Goal: Task Accomplishment & Management: Use online tool/utility

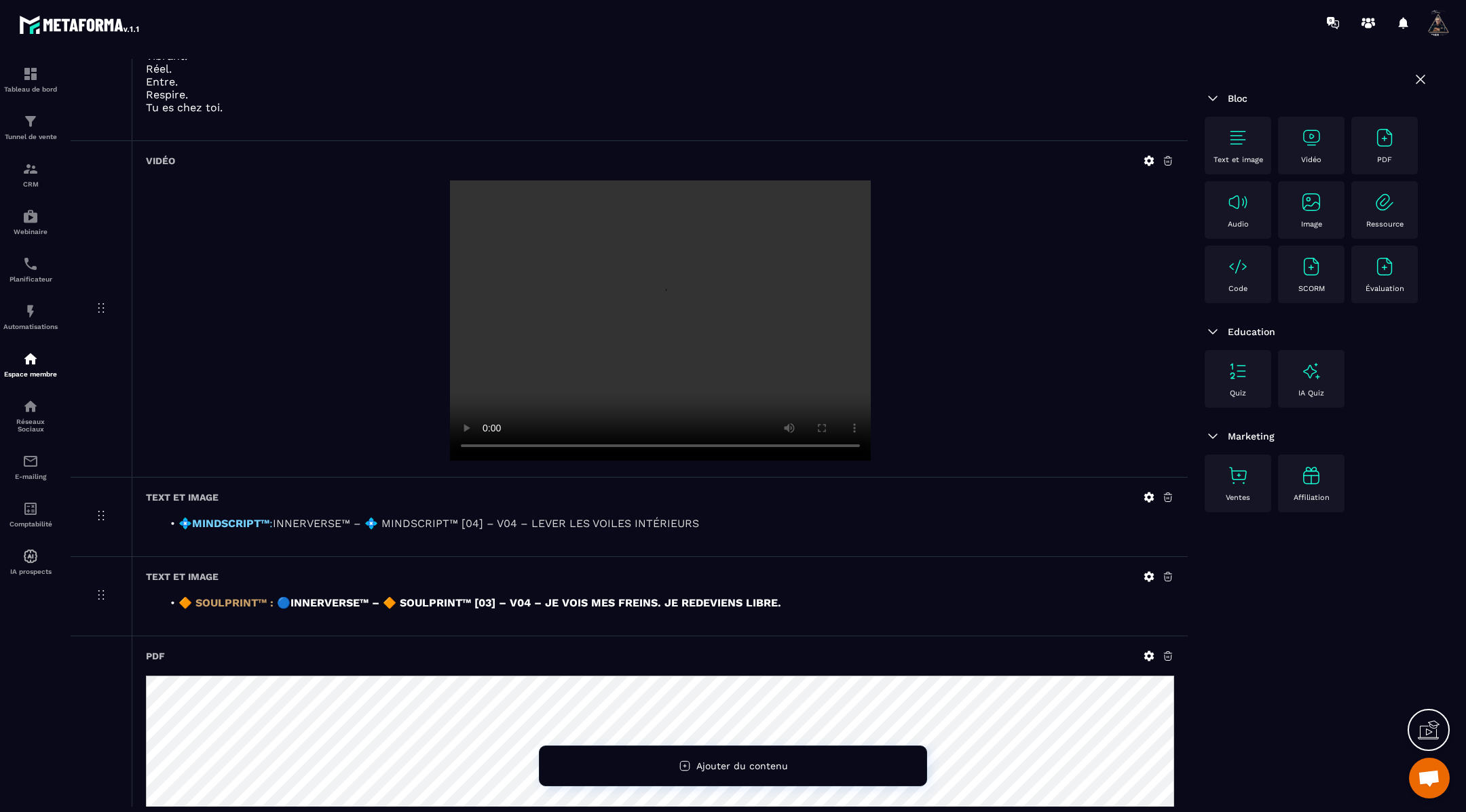
scroll to position [375, 0]
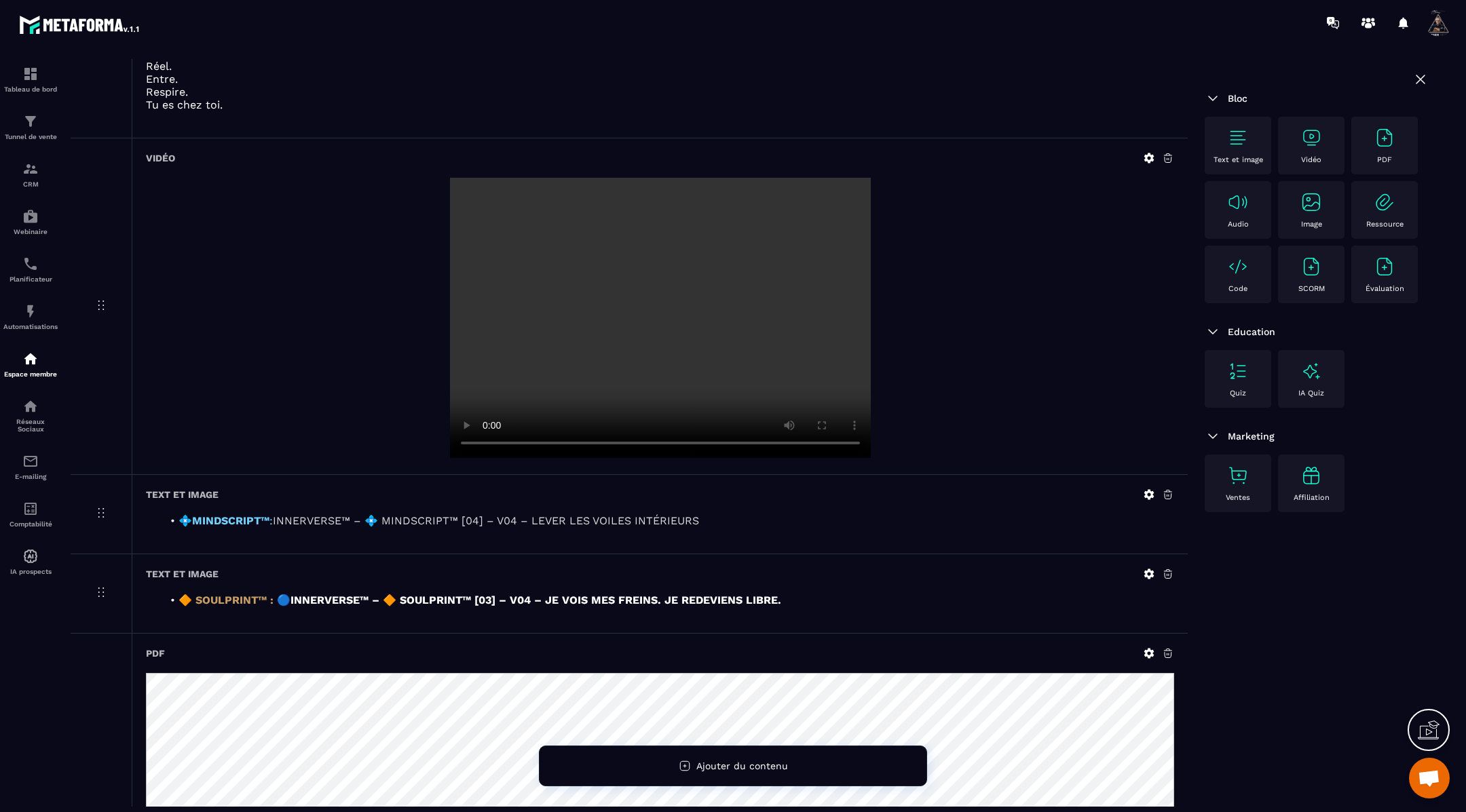
click at [1150, 492] on icon at bounding box center [1149, 495] width 10 height 10
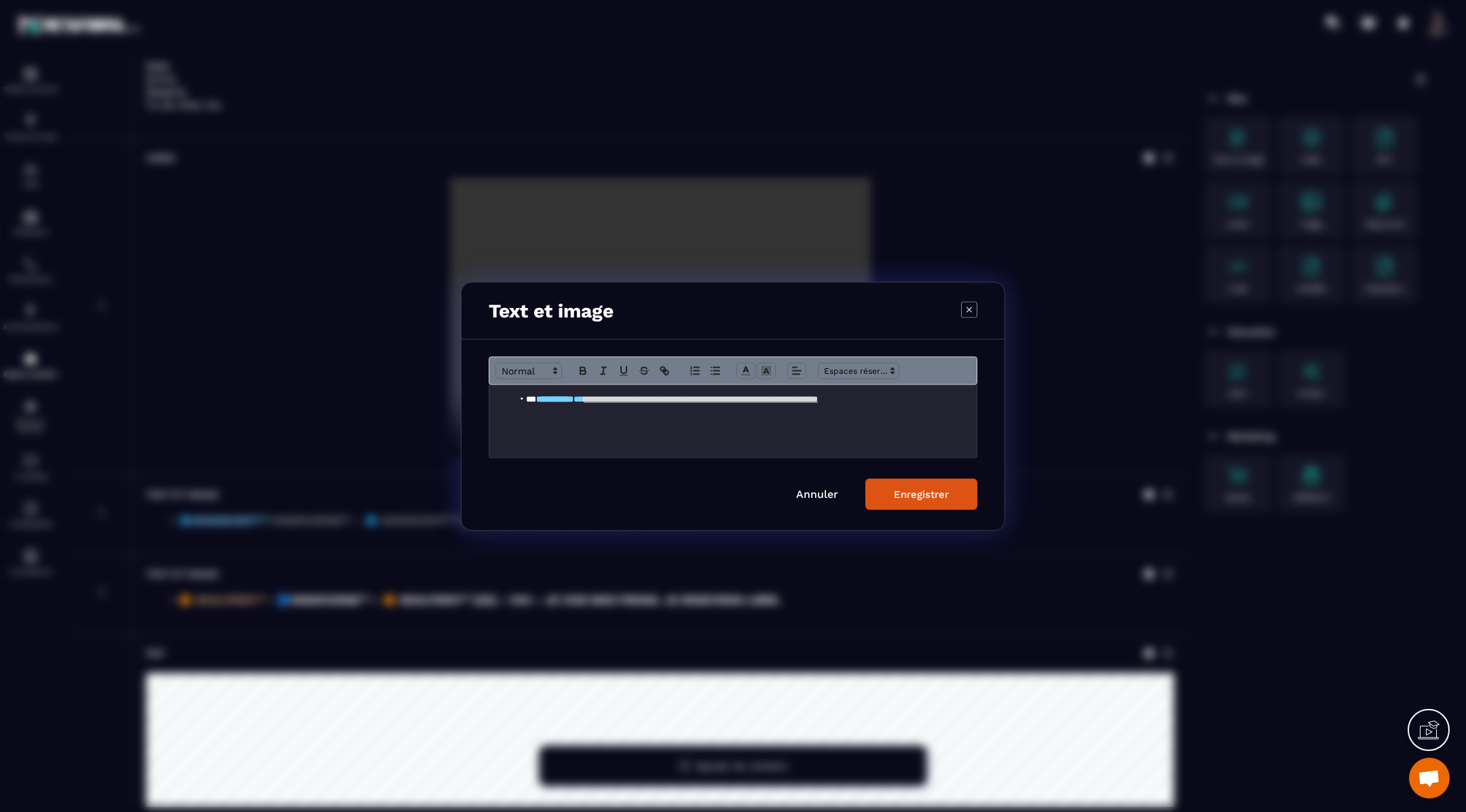
click at [961, 395] on li "**********" at bounding box center [740, 398] width 454 height 12
click at [947, 492] on div "Enregistrer" at bounding box center [921, 494] width 55 height 12
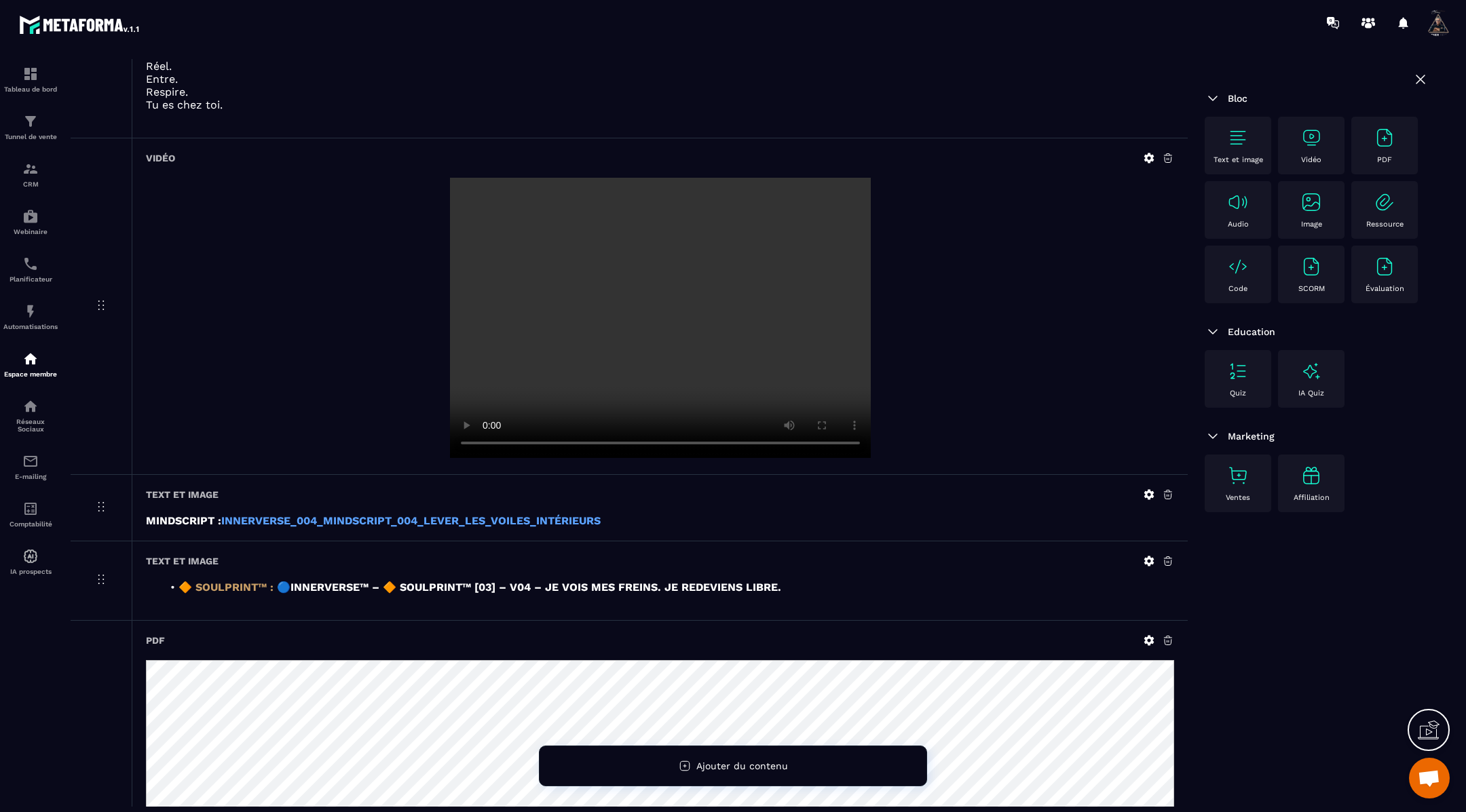
click at [1146, 558] on icon at bounding box center [1149, 561] width 10 height 10
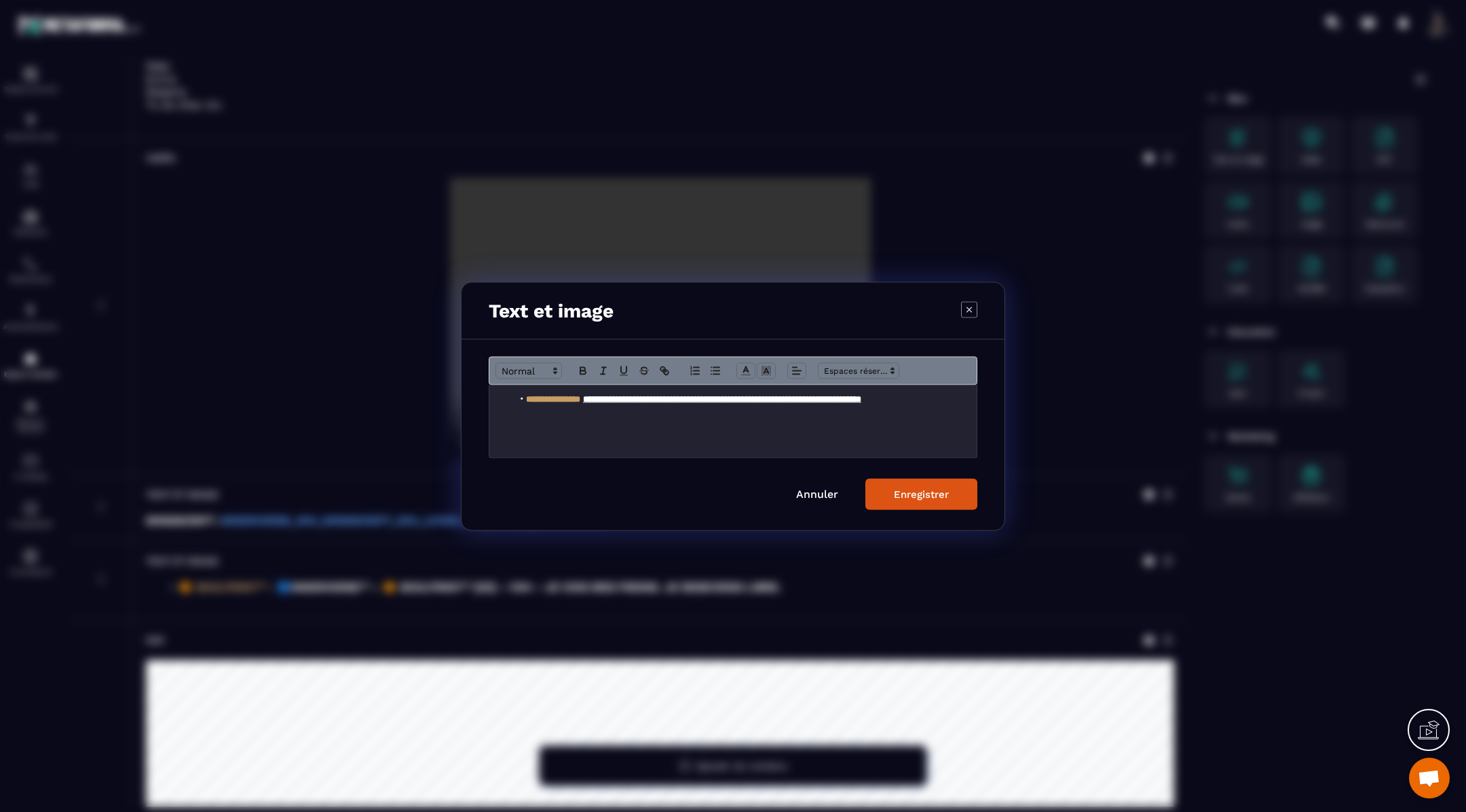
click at [861, 398] on strong "**********" at bounding box center [722, 398] width 278 height 9
click at [939, 494] on div "Enregistrer" at bounding box center [921, 494] width 55 height 12
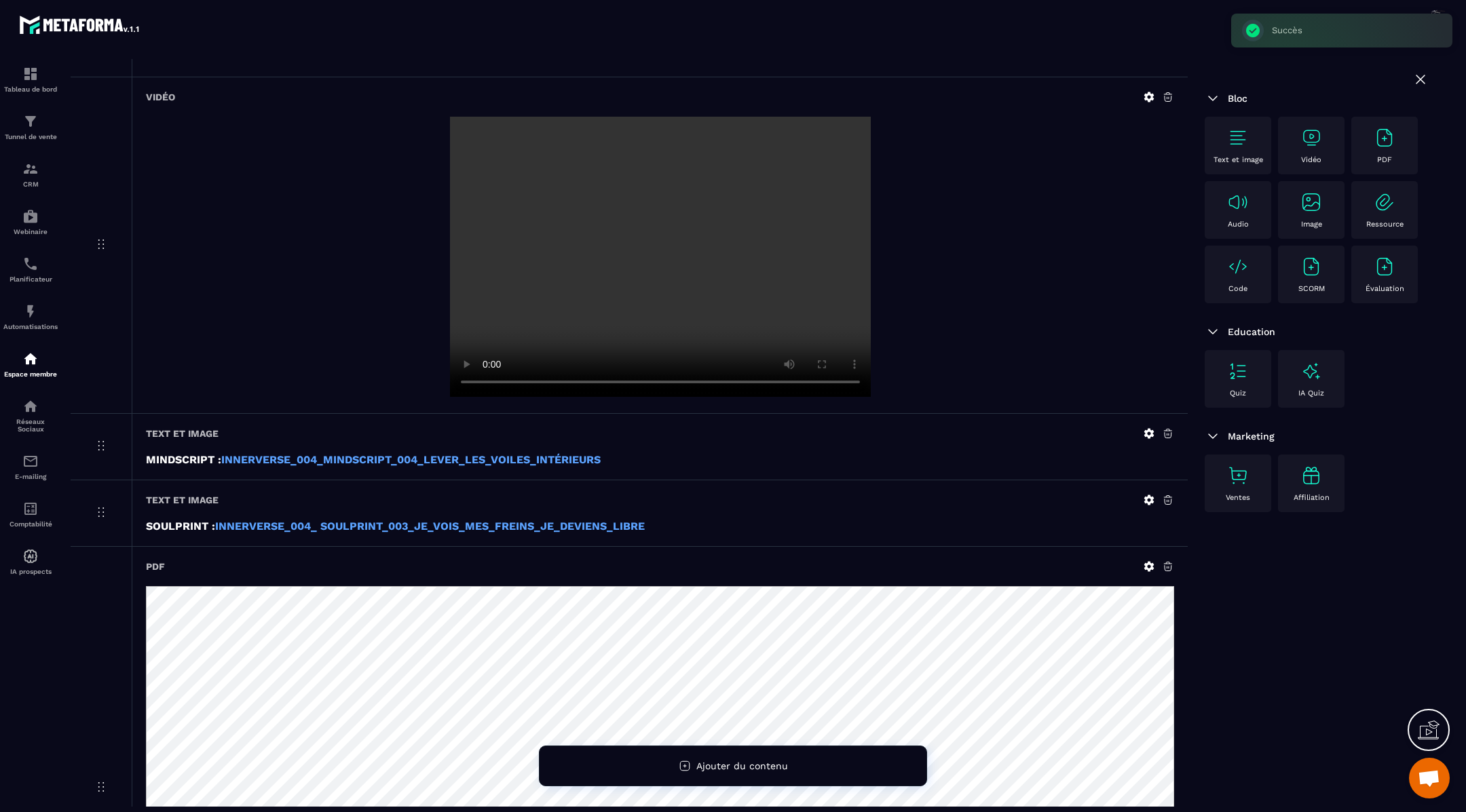
scroll to position [443, 0]
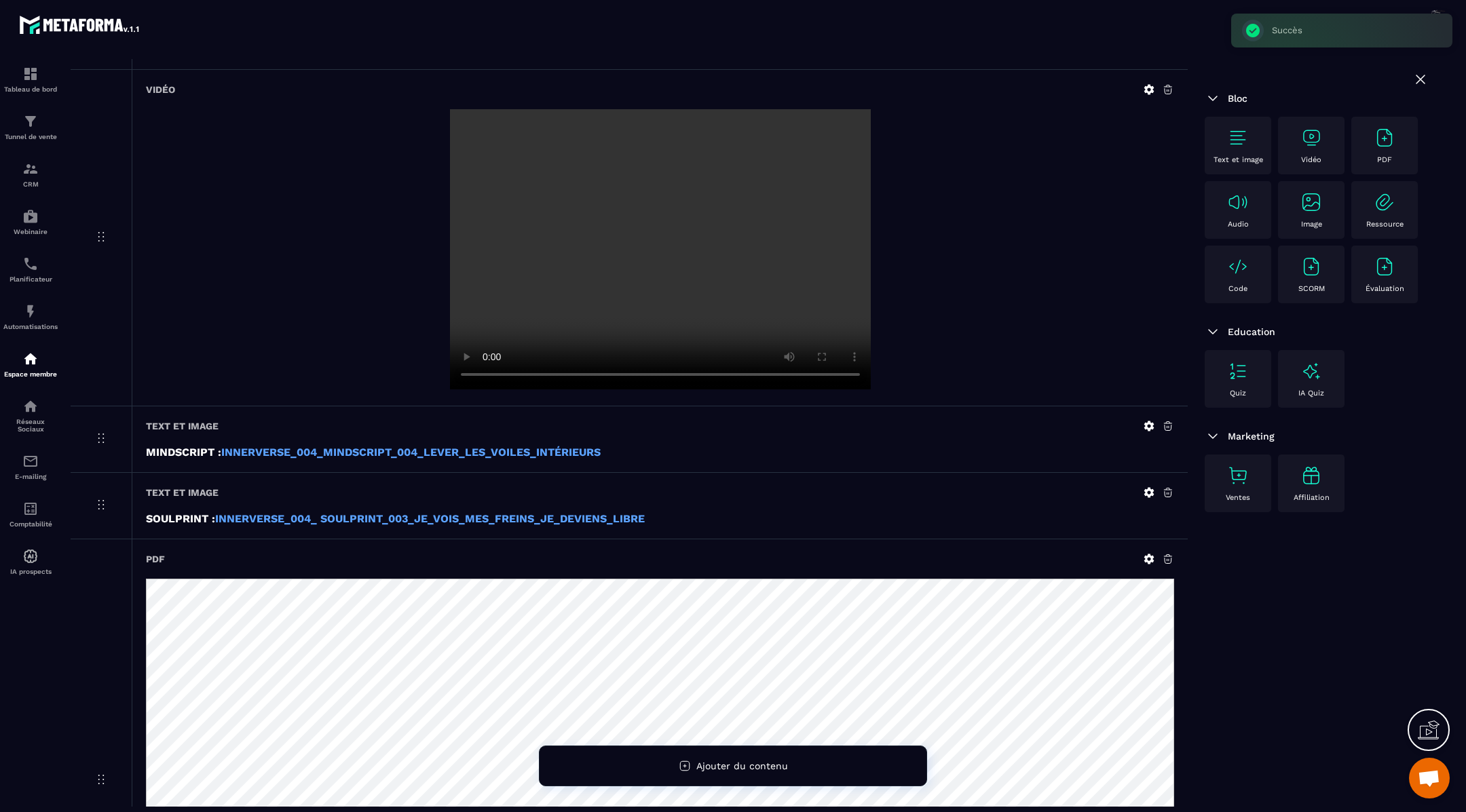
click at [1170, 556] on icon at bounding box center [1168, 558] width 12 height 12
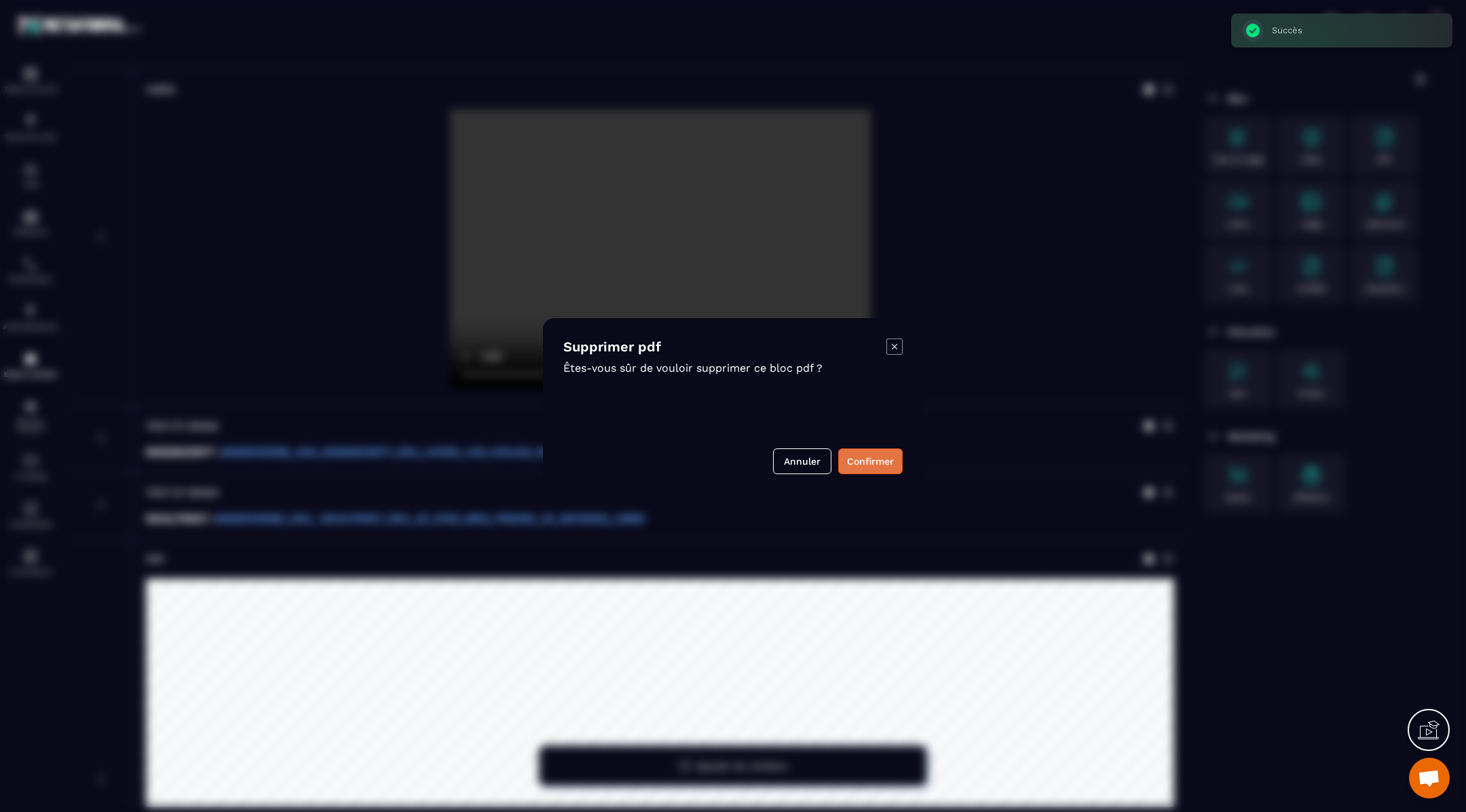
click at [859, 453] on button "Confirmer" at bounding box center [870, 461] width 64 height 25
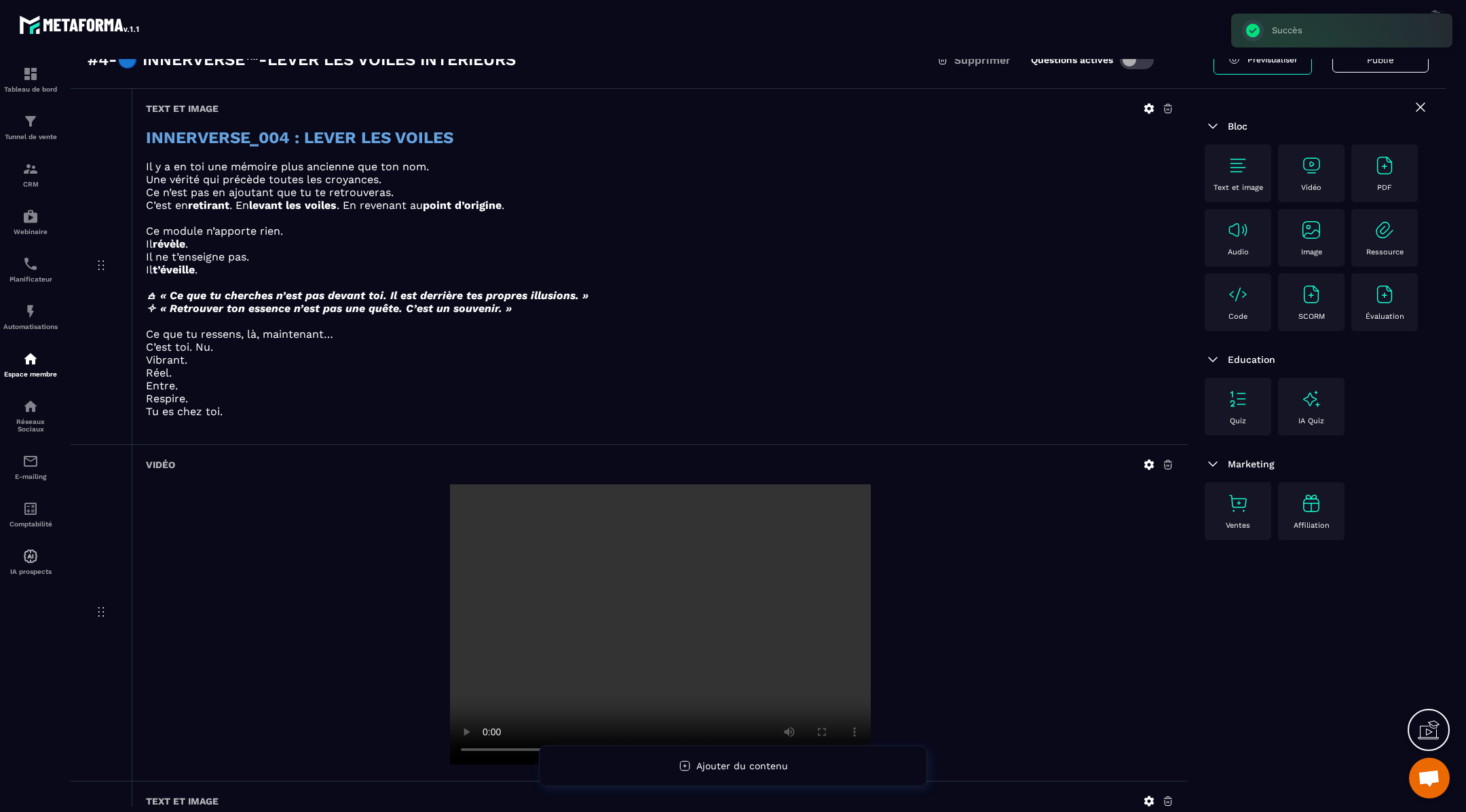
scroll to position [0, 0]
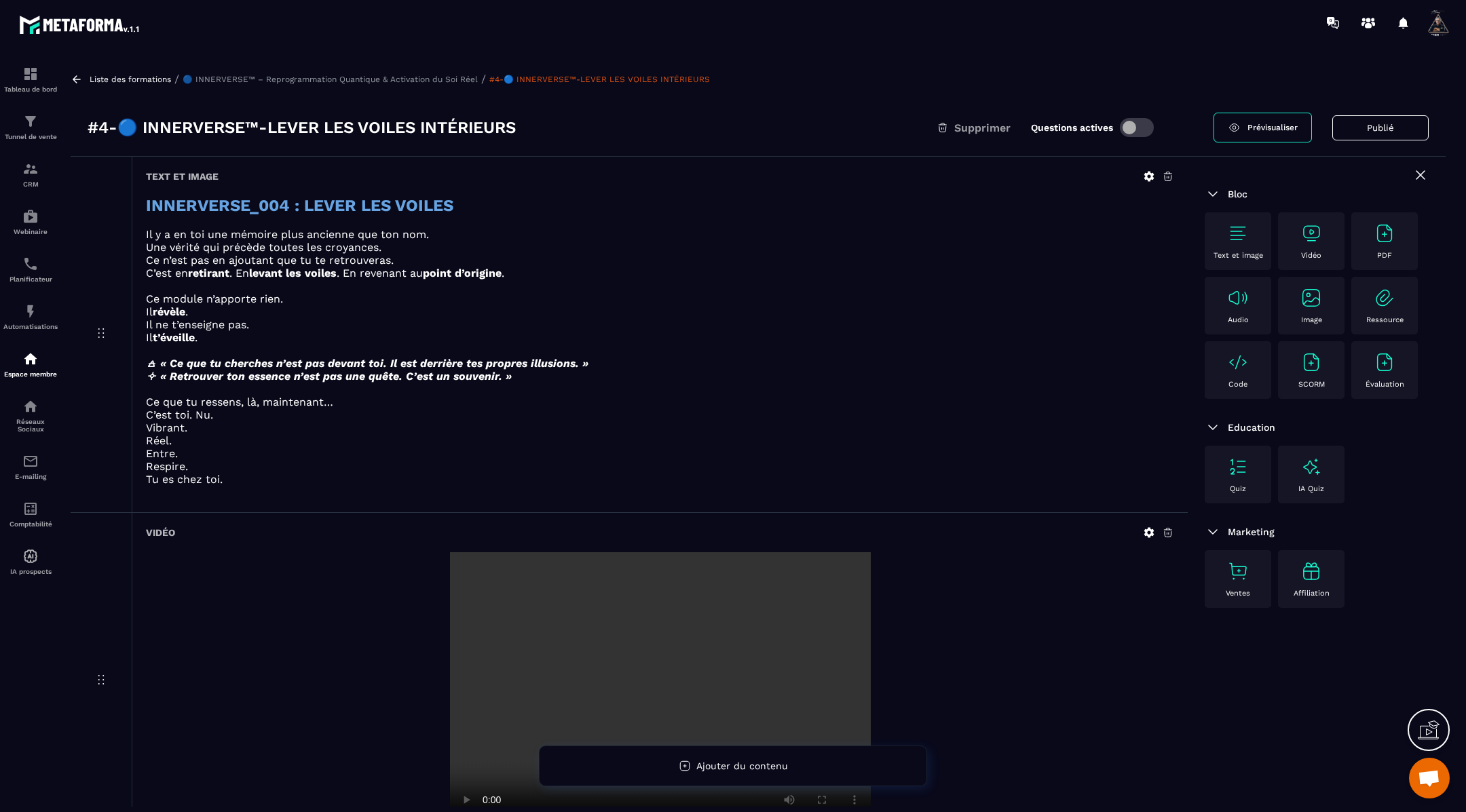
click at [77, 81] on icon at bounding box center [76, 79] width 12 height 12
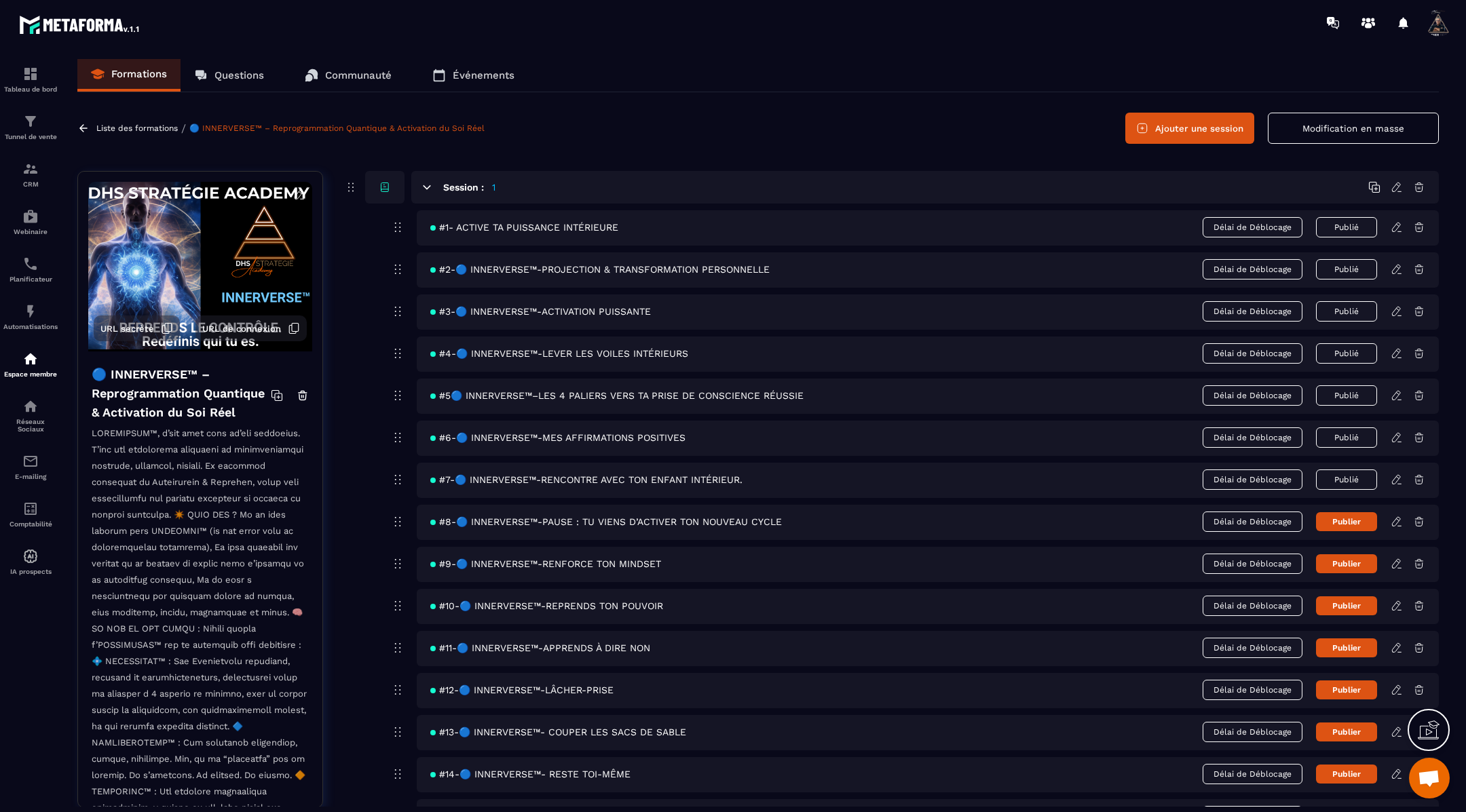
click at [1398, 400] on div "#5🔵 INNERVERSE™–LES 4 PALIERS VERS TA PRISE DE CONSCIENCE RÉUSSIE Délai de Débl…" at bounding box center [927, 396] width 1022 height 35
click at [1398, 394] on icon at bounding box center [1396, 395] width 8 height 9
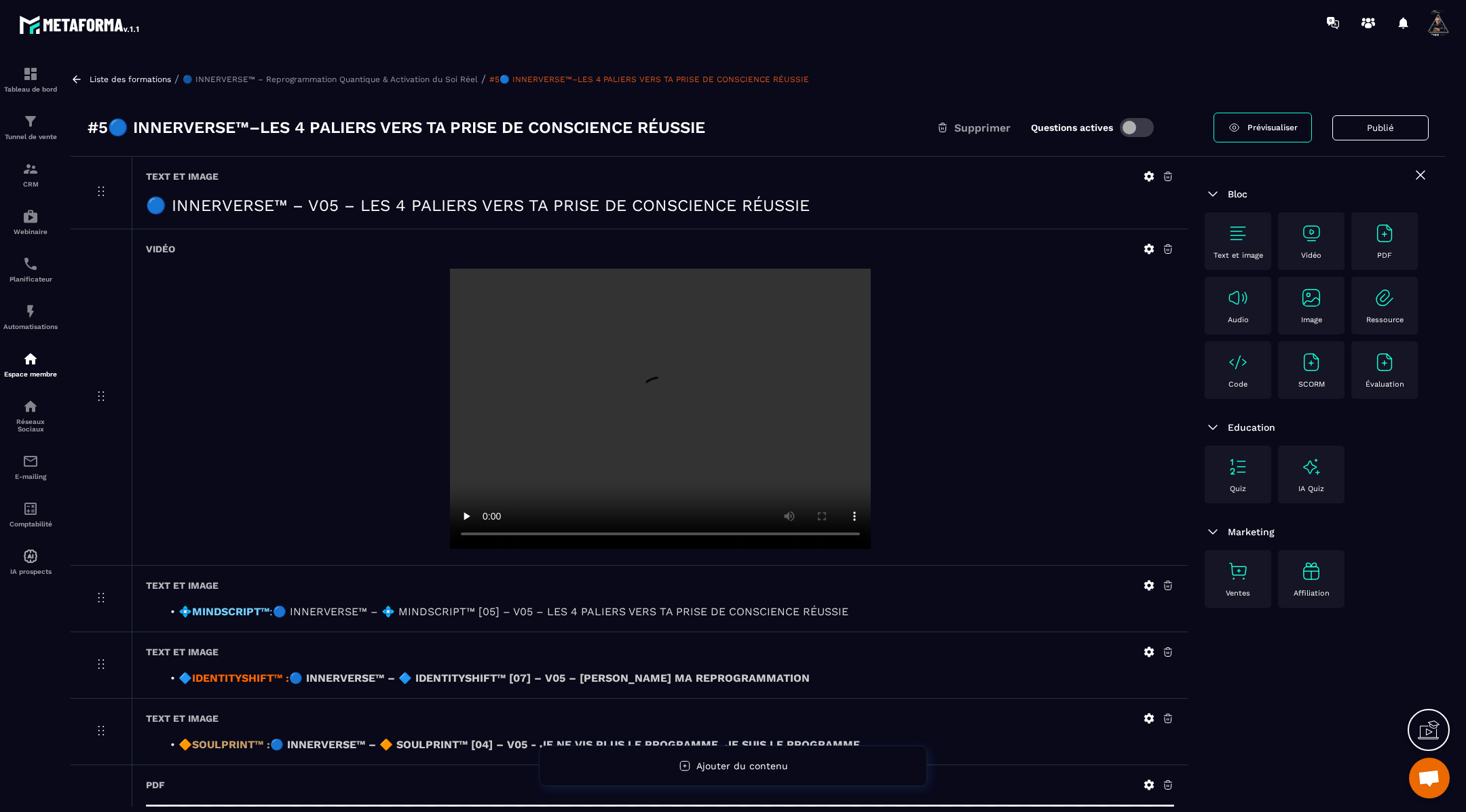
click at [1151, 173] on icon at bounding box center [1149, 177] width 10 height 10
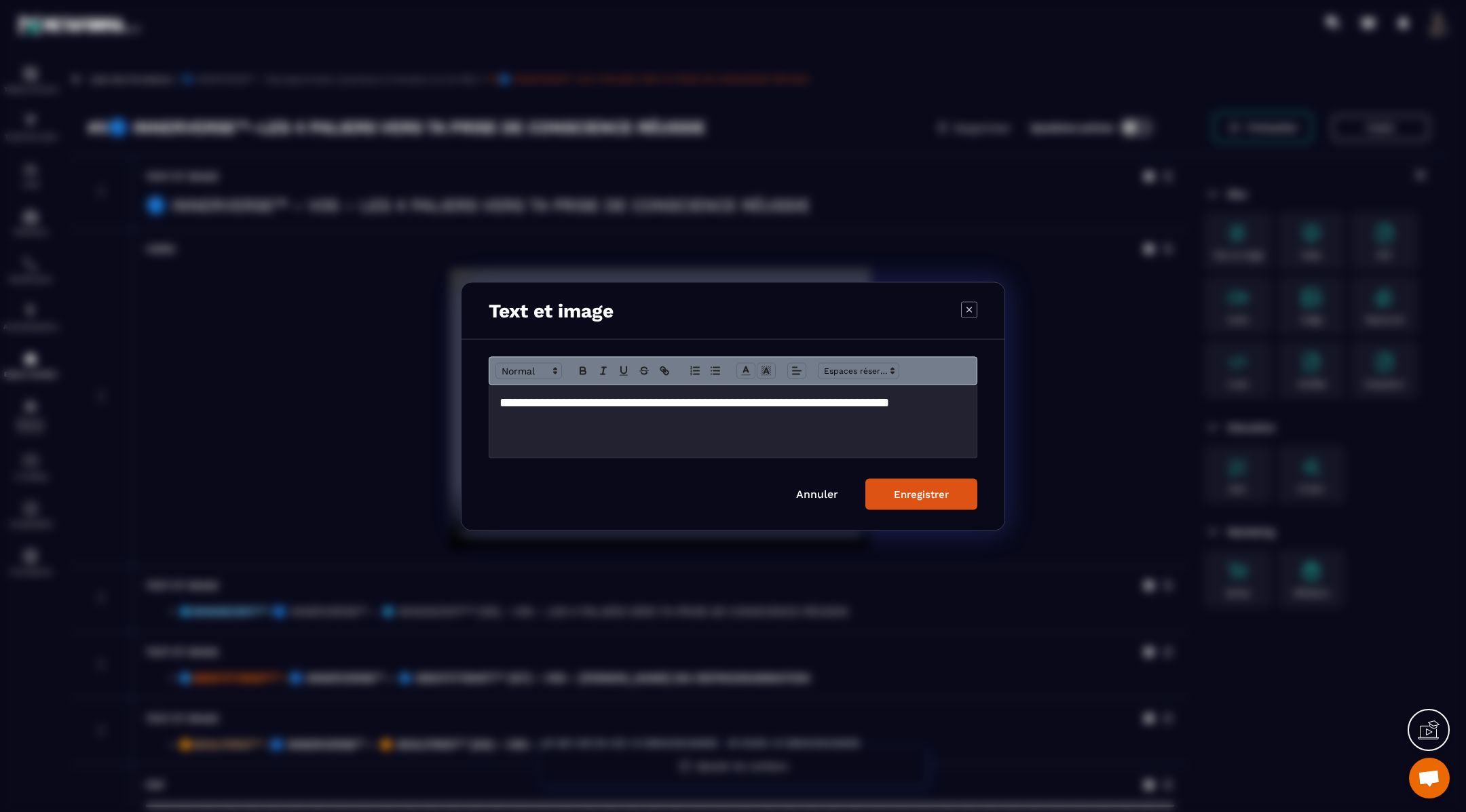
click at [905, 406] on h2 "**********" at bounding box center [733, 411] width 468 height 37
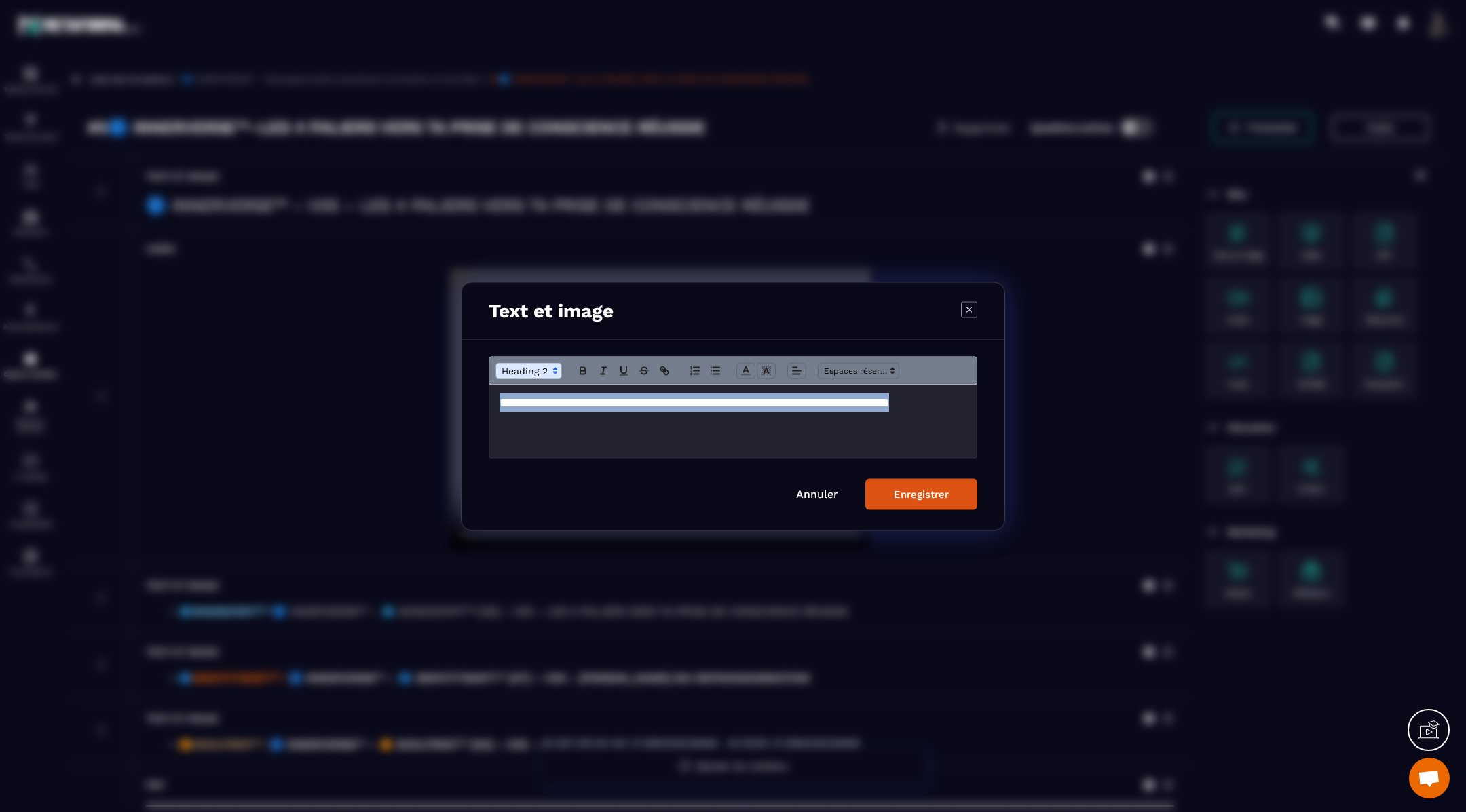
click at [905, 406] on h2 "**********" at bounding box center [733, 411] width 468 height 37
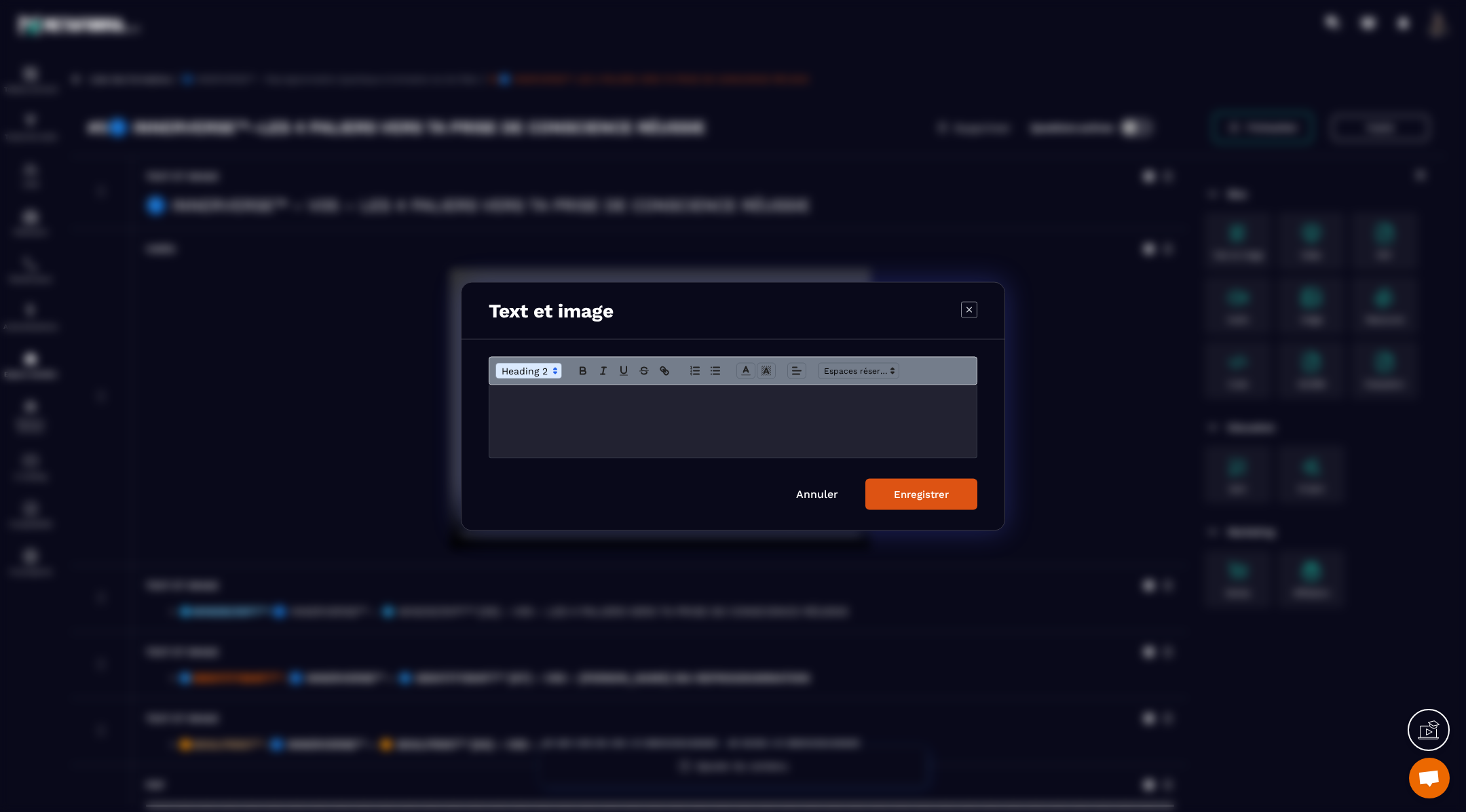
scroll to position [153, 0]
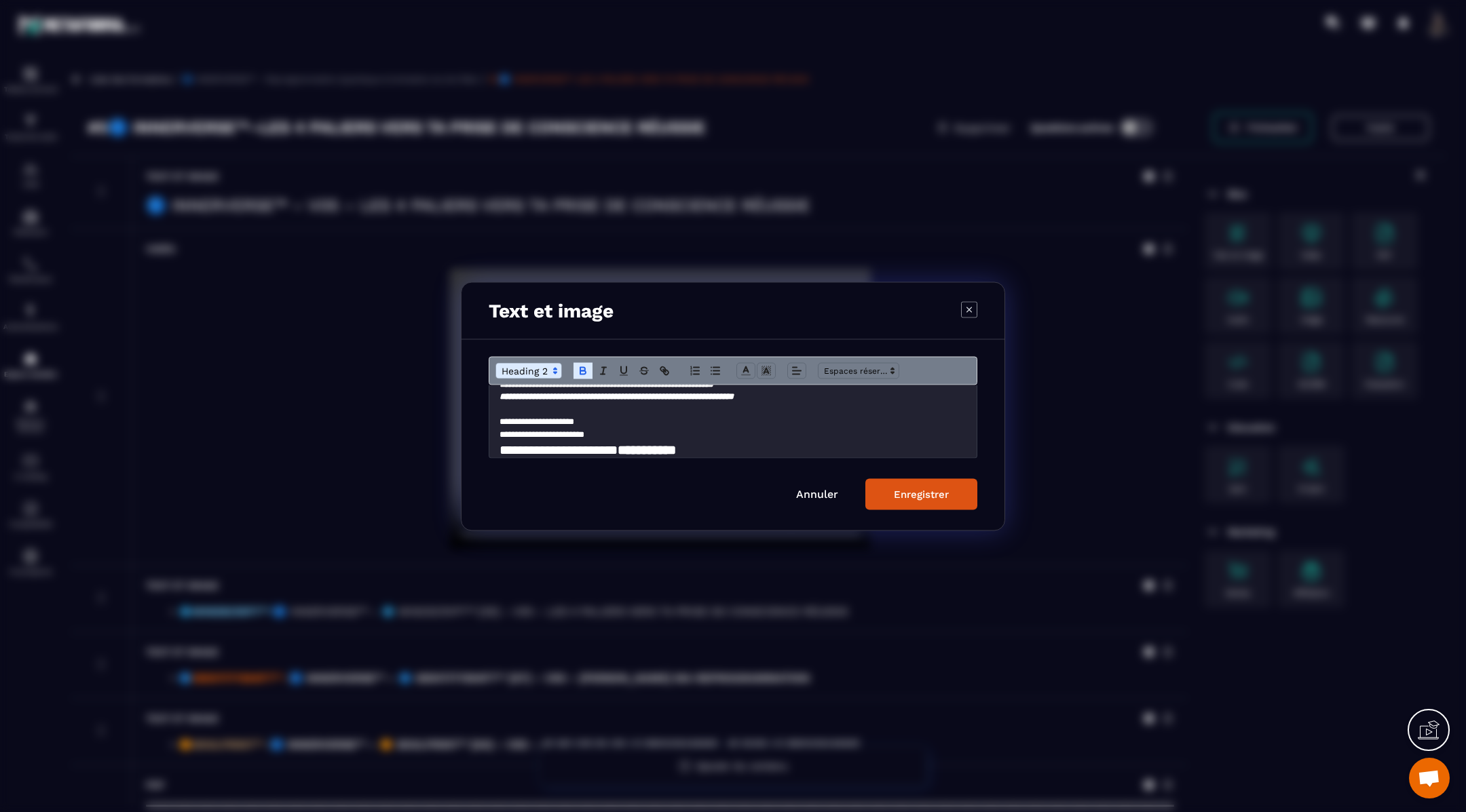
click at [918, 495] on div "Enregistrer" at bounding box center [921, 494] width 55 height 12
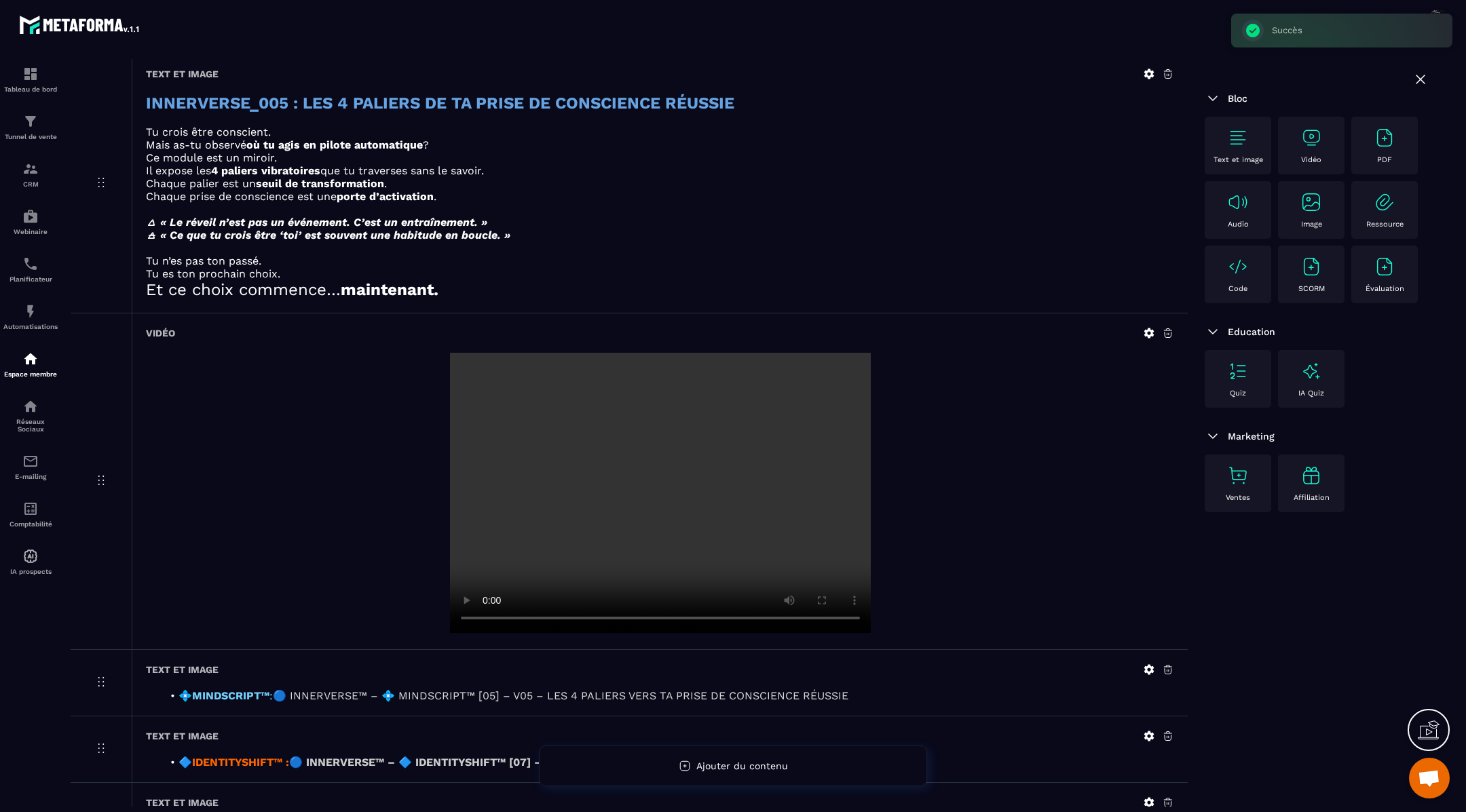
scroll to position [107, 0]
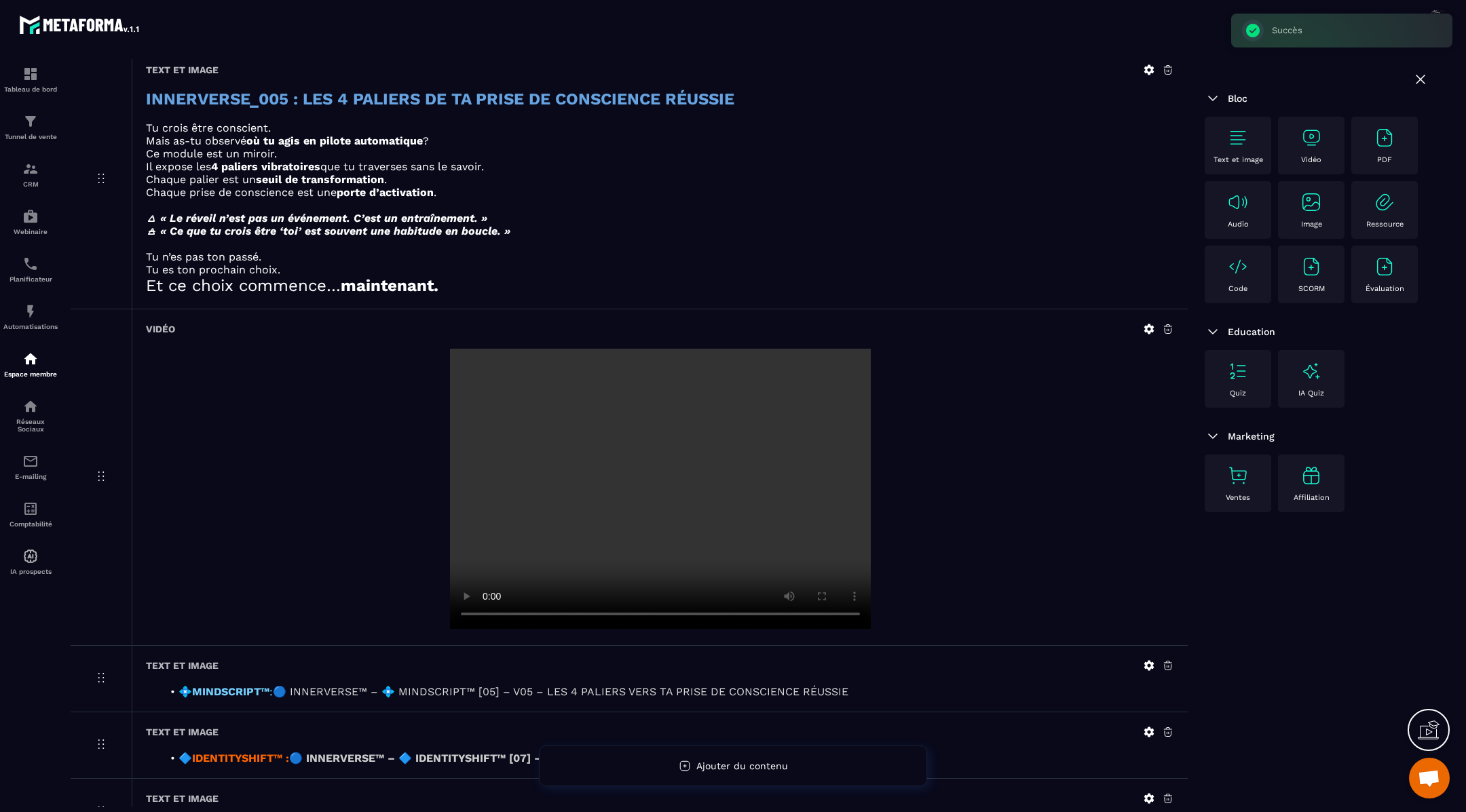
click at [1150, 328] on icon at bounding box center [1149, 329] width 10 height 10
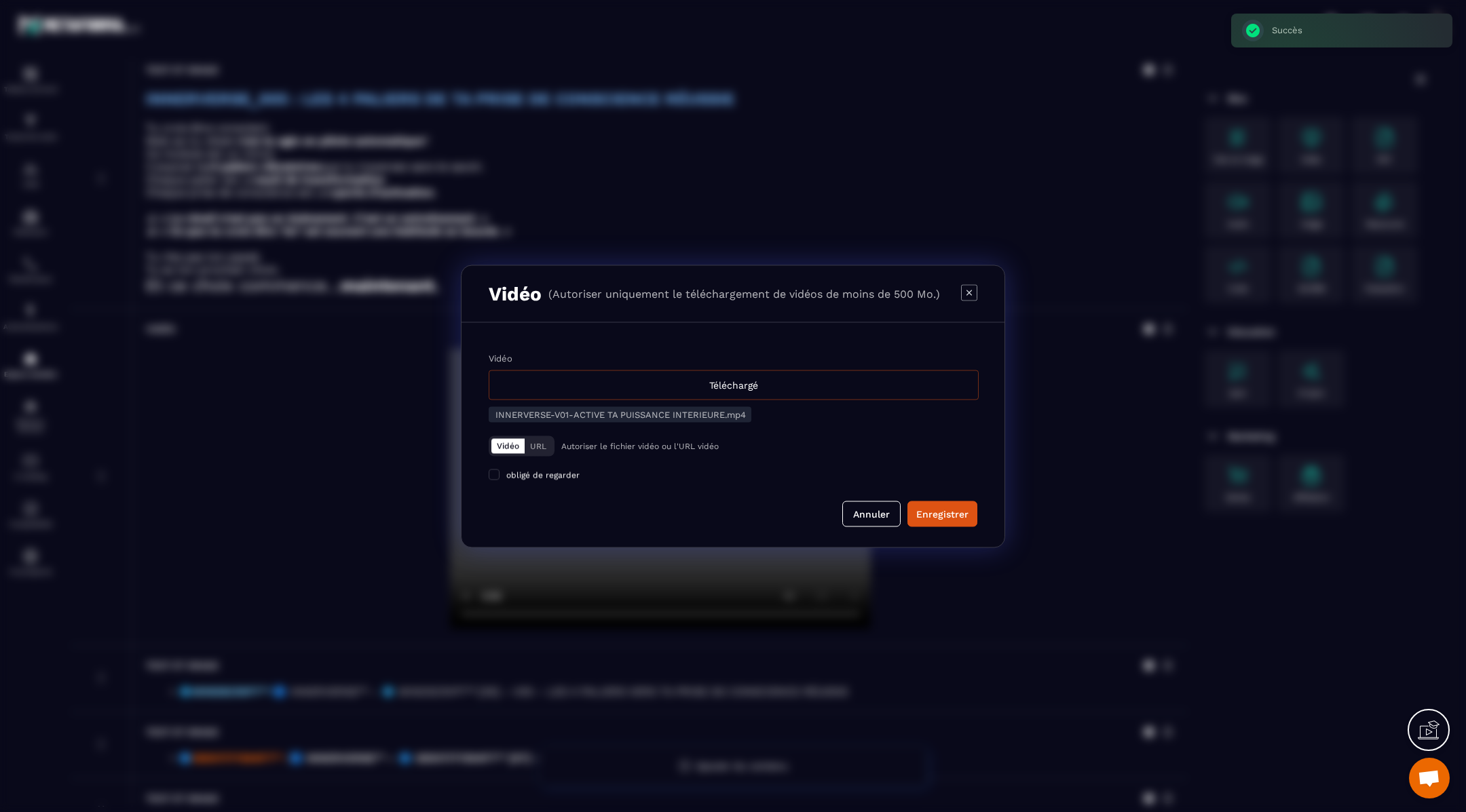
click at [776, 387] on div "Téléchargé" at bounding box center [733, 385] width 490 height 30
click at [0, 0] on input "Vidéo Téléchargé" at bounding box center [0, 0] width 0 height 0
click at [966, 514] on div "Enregistrer" at bounding box center [943, 513] width 52 height 14
